Goal: Information Seeking & Learning: Find specific fact

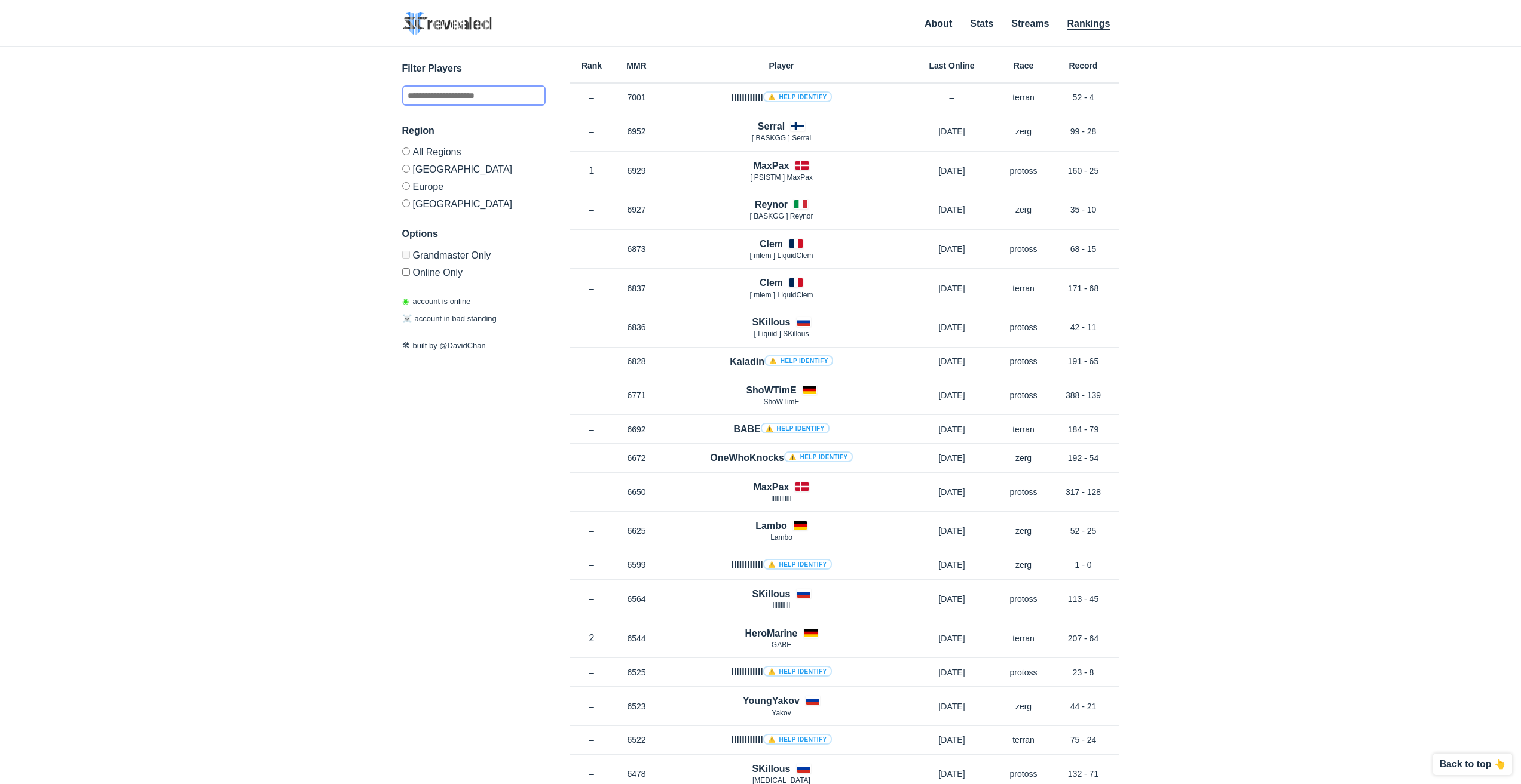
click at [461, 96] on input "text" at bounding box center [474, 95] width 143 height 20
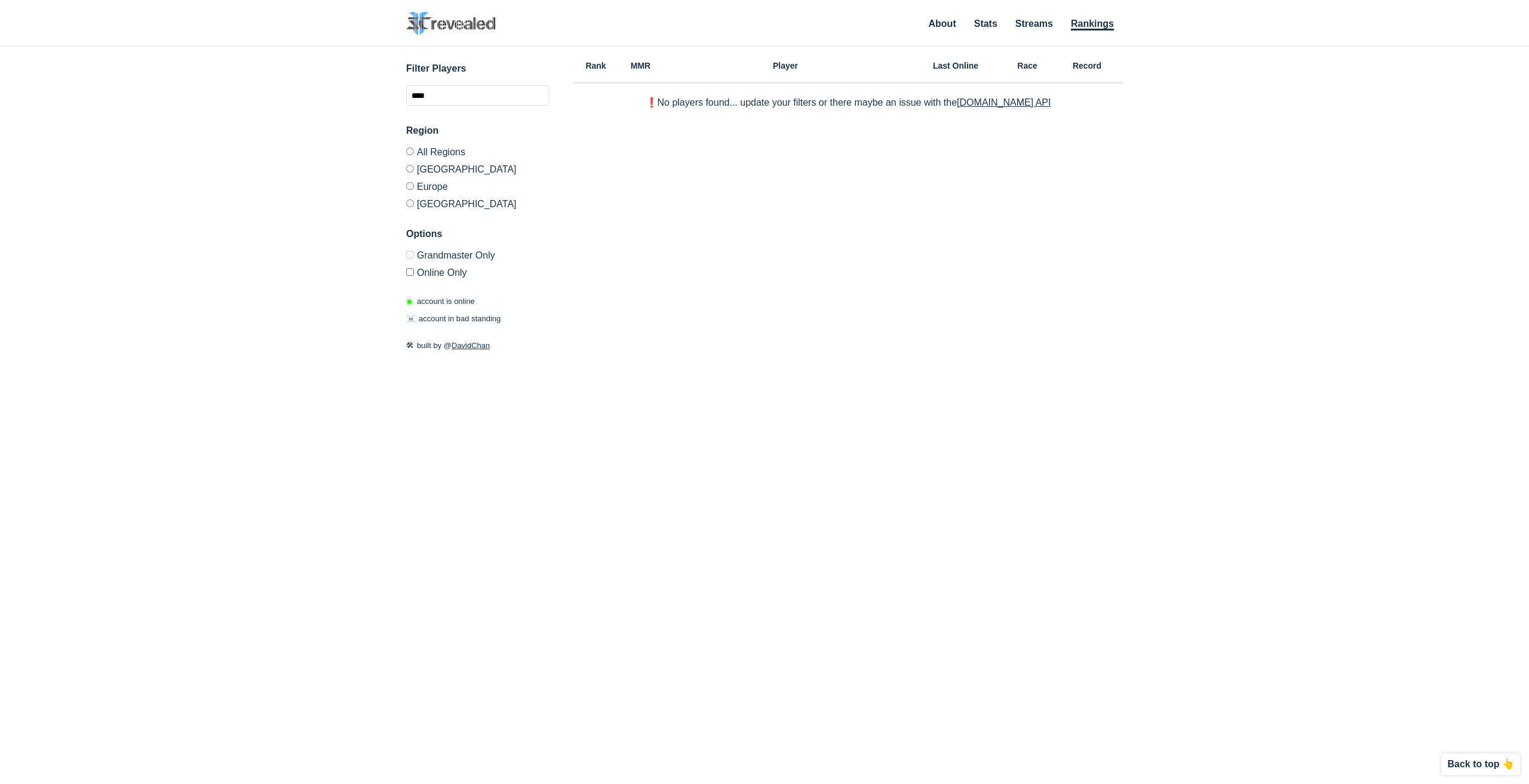
click at [414, 254] on label "Grandmaster Only" at bounding box center [478, 257] width 143 height 12
click at [475, 103] on input "****" at bounding box center [478, 95] width 143 height 20
type input "*********"
